Goal: Task Accomplishment & Management: Use online tool/utility

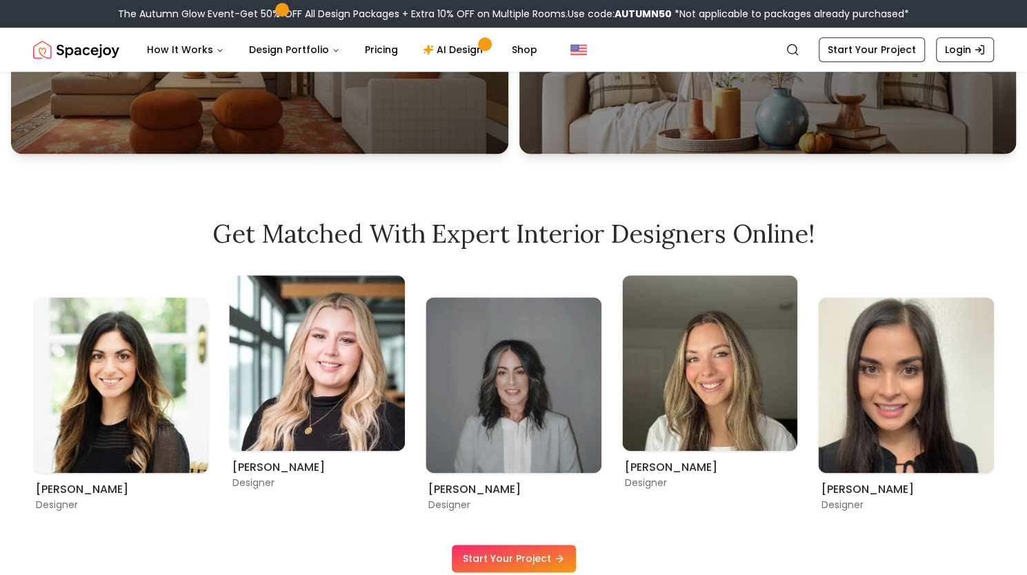
scroll to position [896, 0]
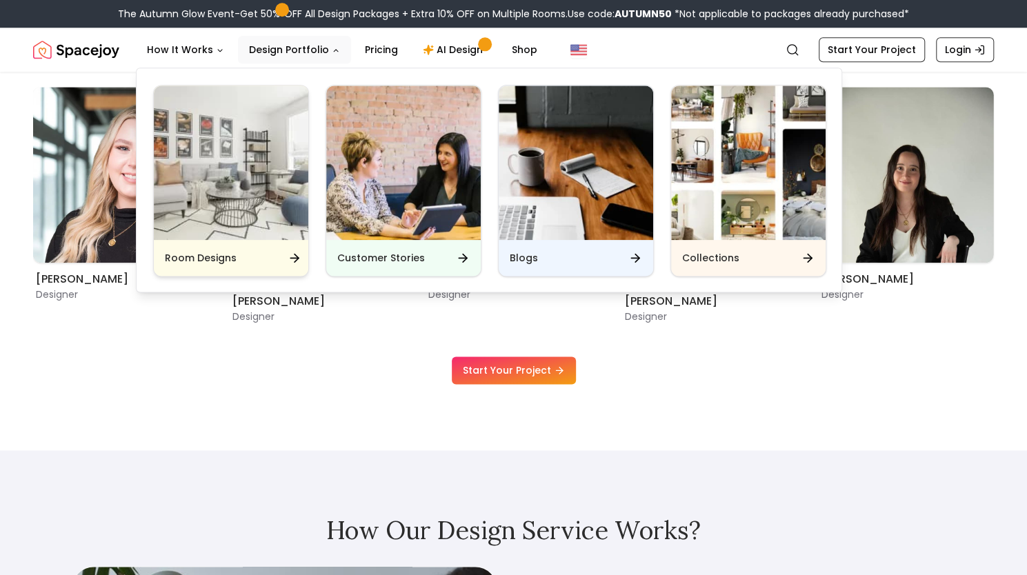
click at [274, 247] on div "Room Designs" at bounding box center [231, 258] width 154 height 36
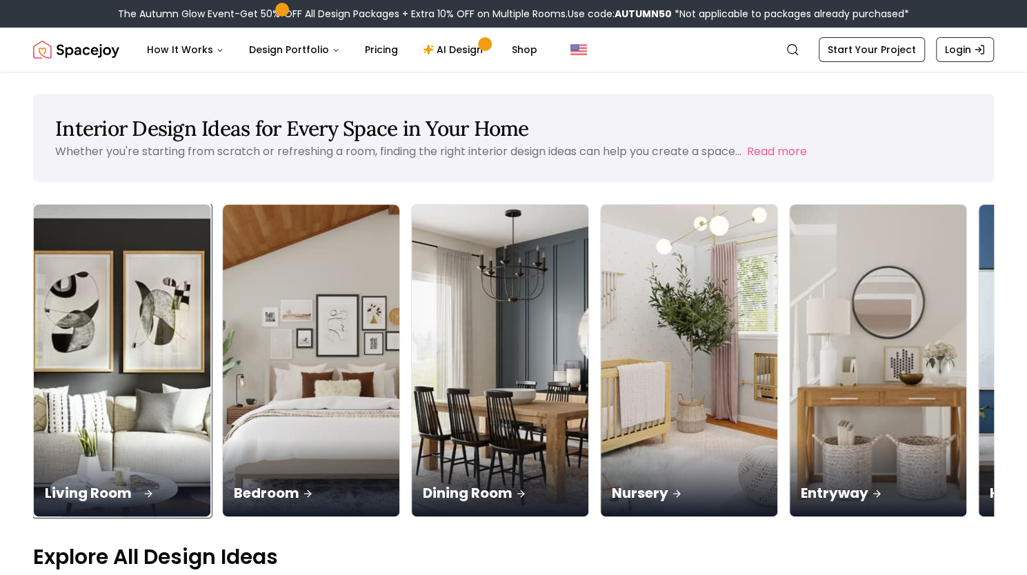
click at [138, 439] on div "Living Room" at bounding box center [122, 477] width 177 height 77
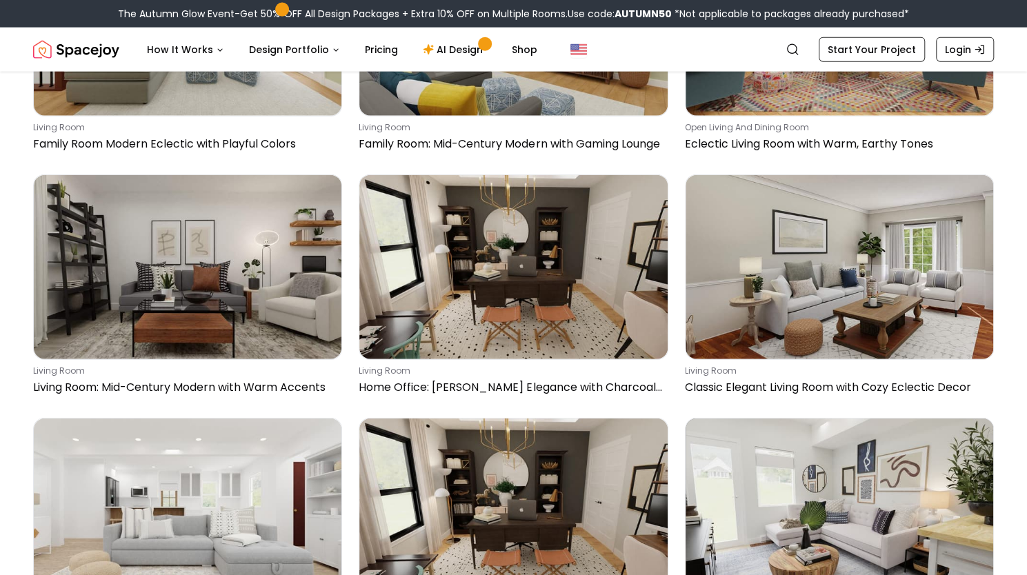
scroll to position [8413, 0]
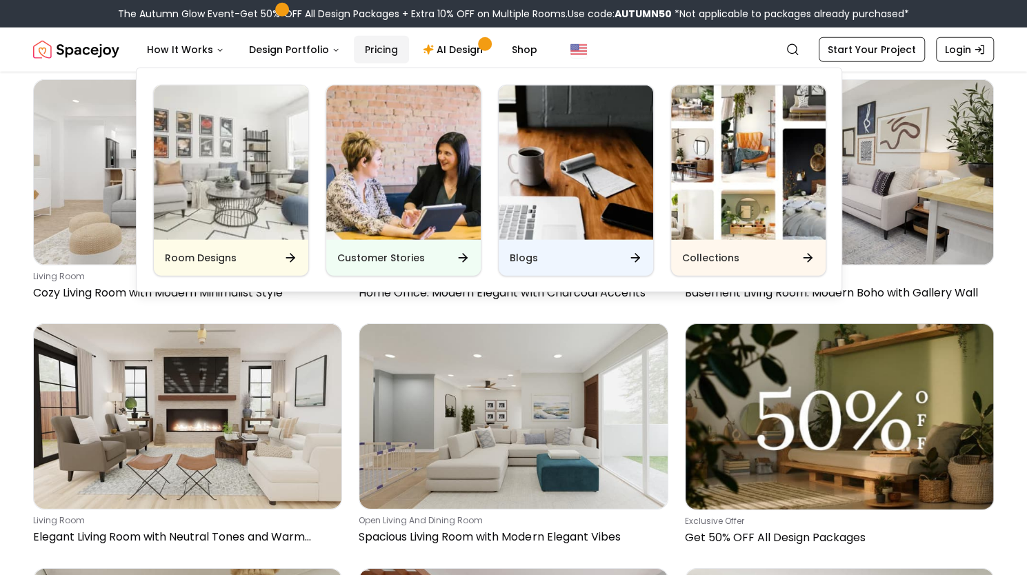
click at [363, 49] on link "Pricing" at bounding box center [381, 50] width 55 height 28
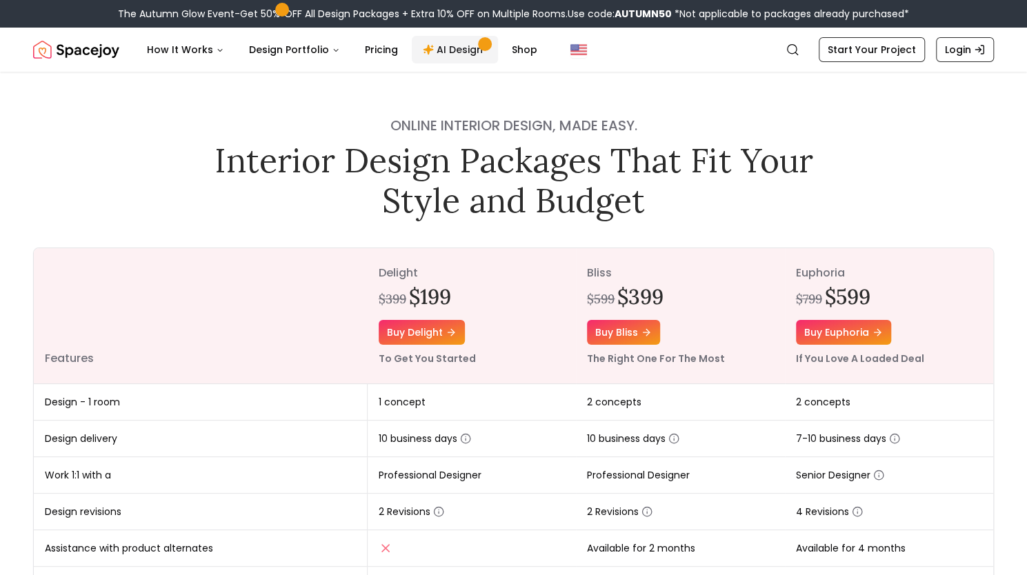
click at [453, 51] on link "AI Design" at bounding box center [455, 50] width 86 height 28
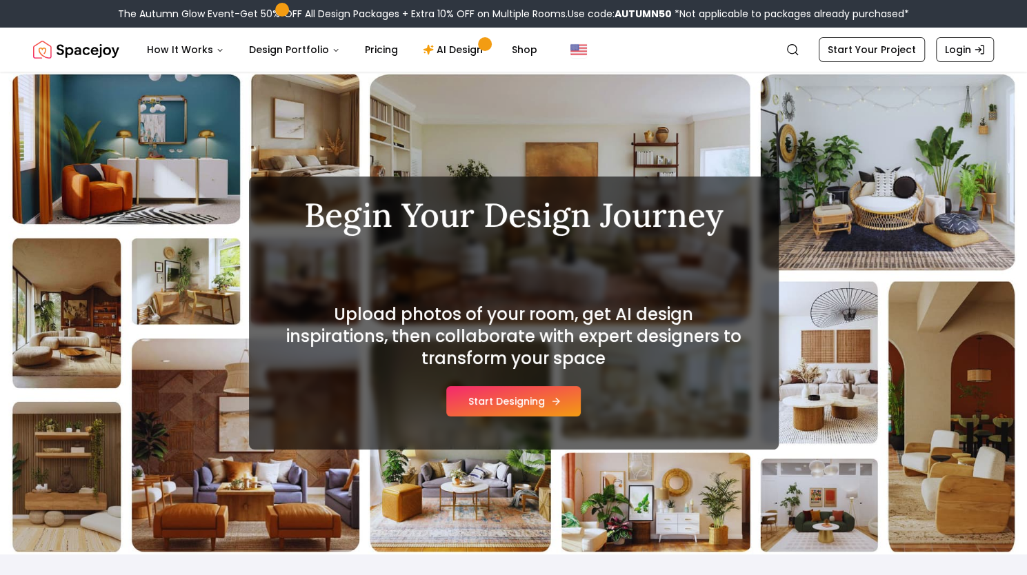
click at [470, 402] on button "Start Designing" at bounding box center [513, 401] width 134 height 30
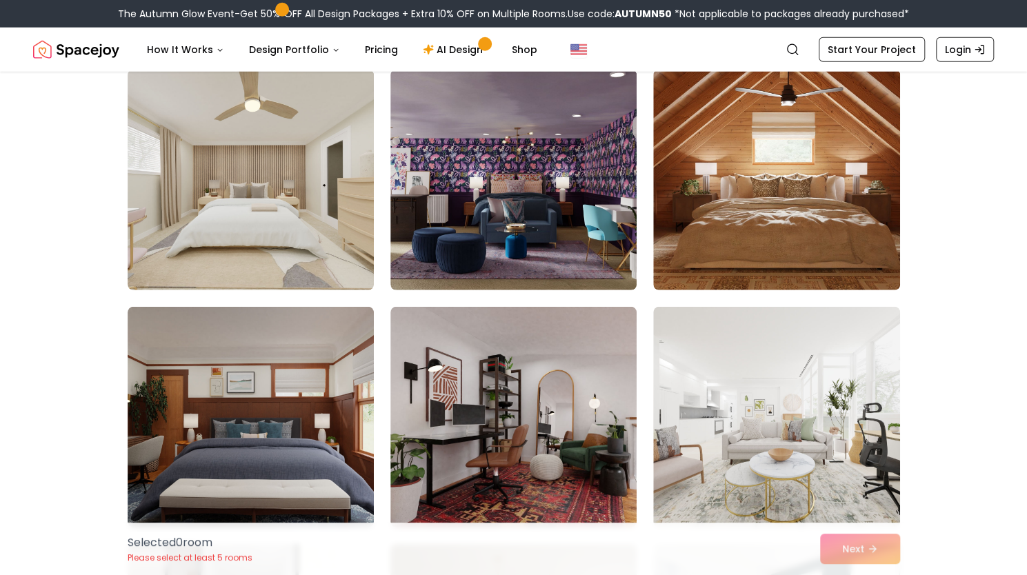
scroll to position [5310, 0]
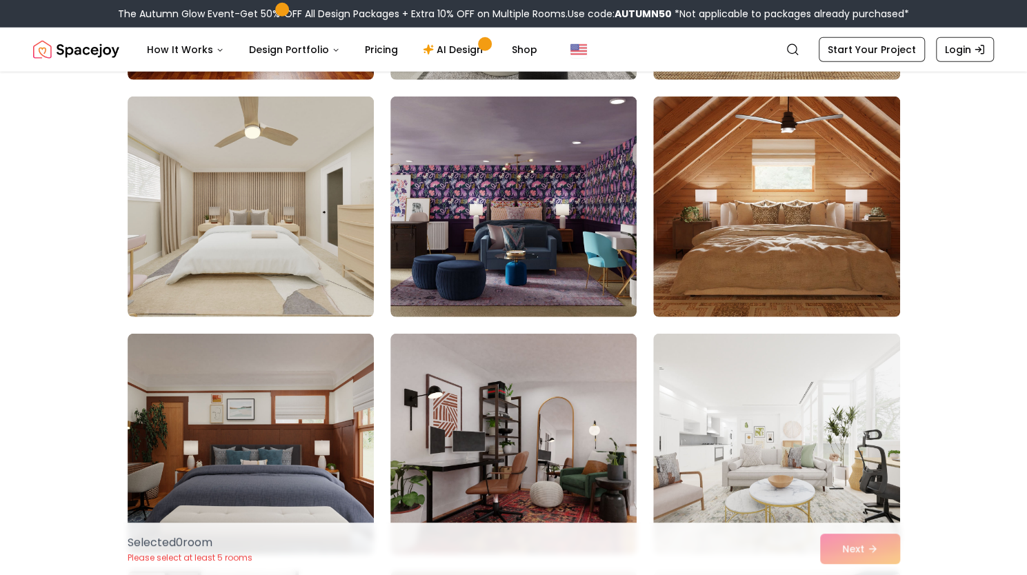
click at [577, 446] on img at bounding box center [513, 444] width 246 height 221
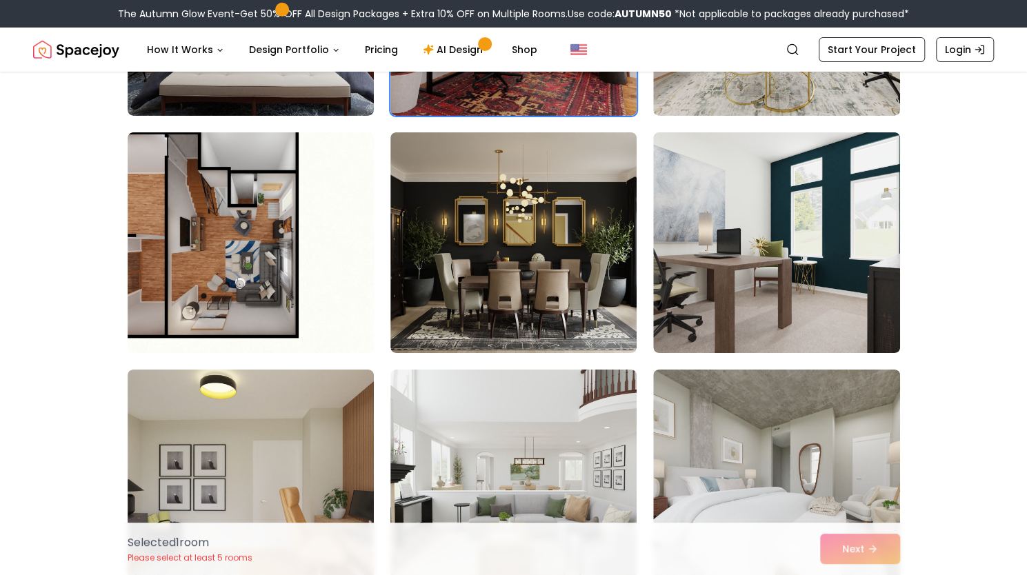
scroll to position [5723, 0]
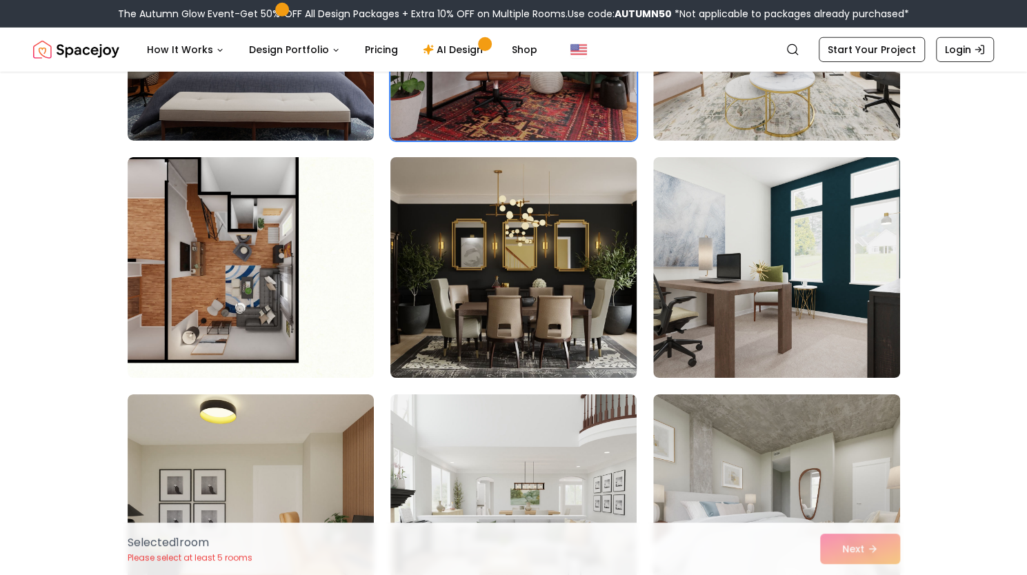
click at [557, 315] on img at bounding box center [513, 268] width 259 height 232
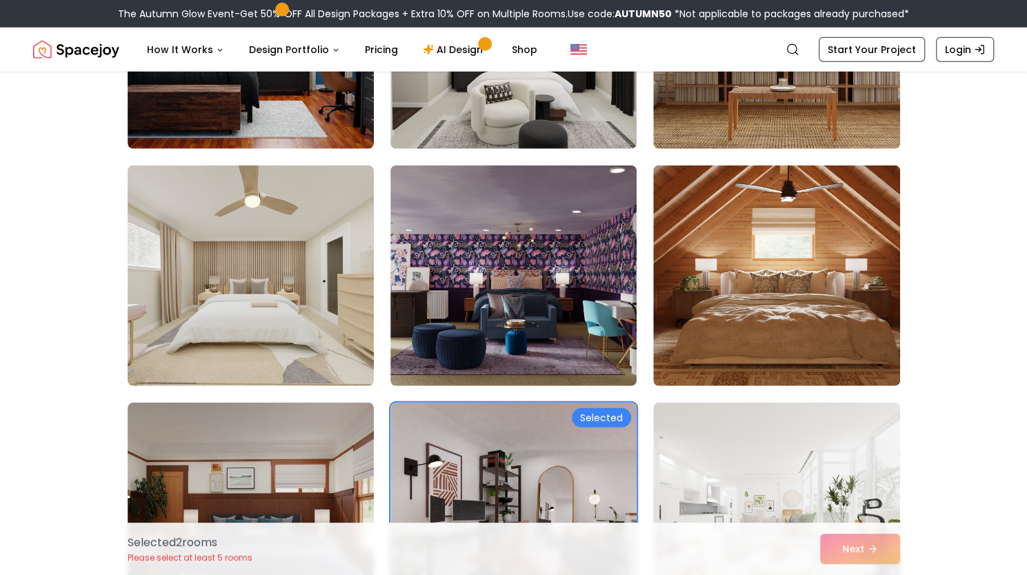
scroll to position [4827, 0]
